Goal: Find specific page/section: Find specific page/section

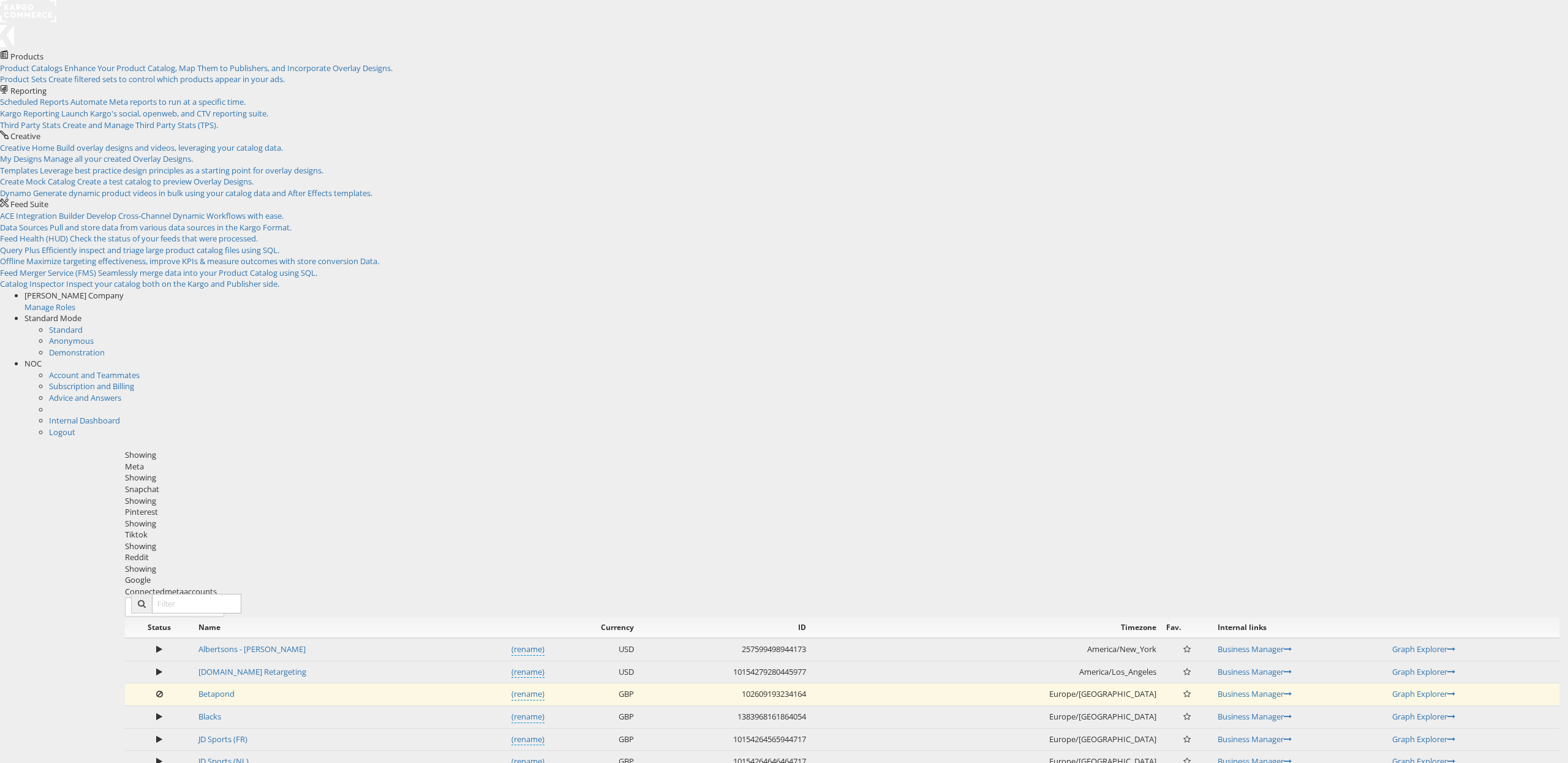
click at [50, 7] on rect at bounding box center [28, 11] width 57 height 22
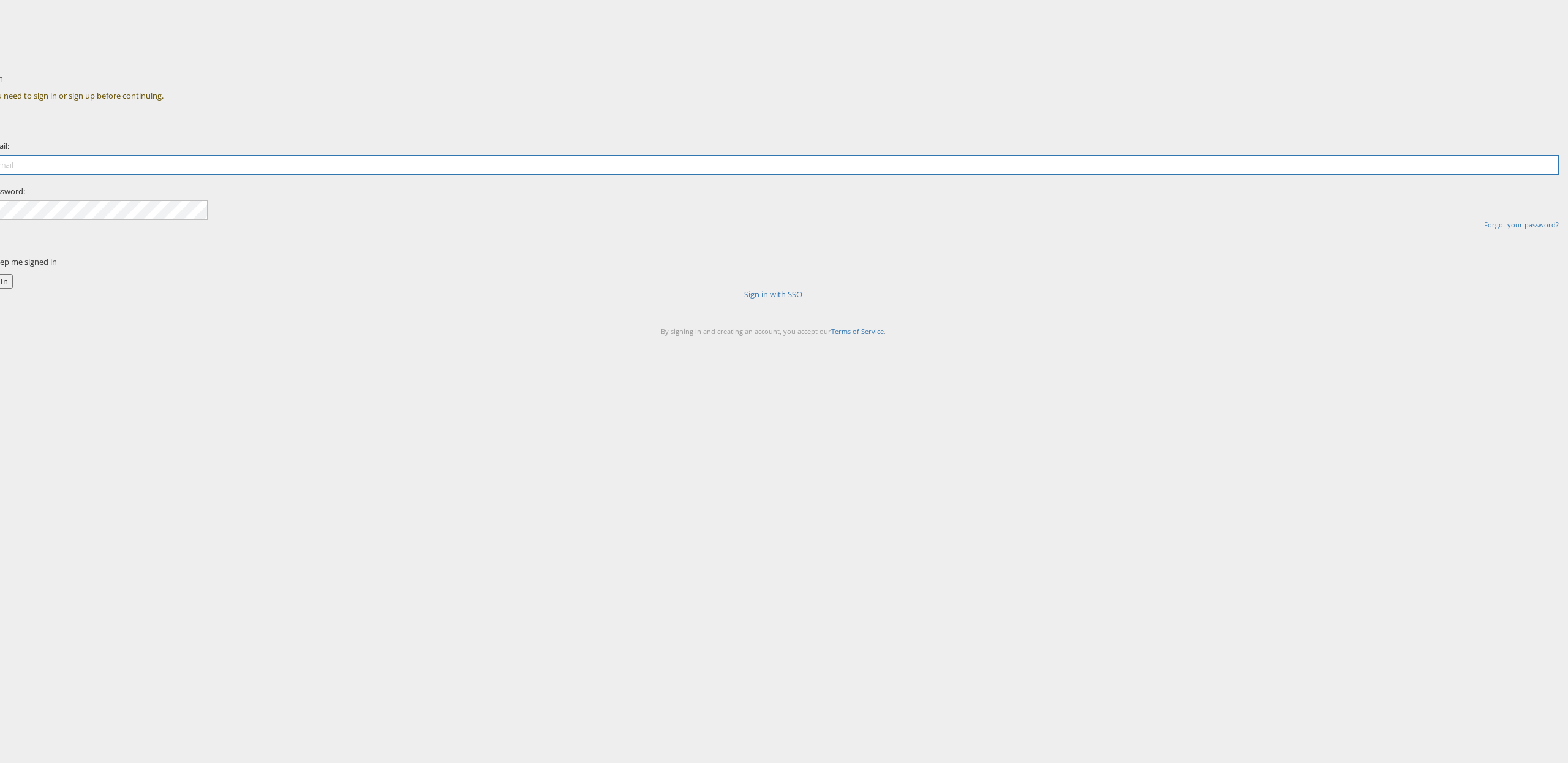
type input "nigel.oconnor@kargo.com"
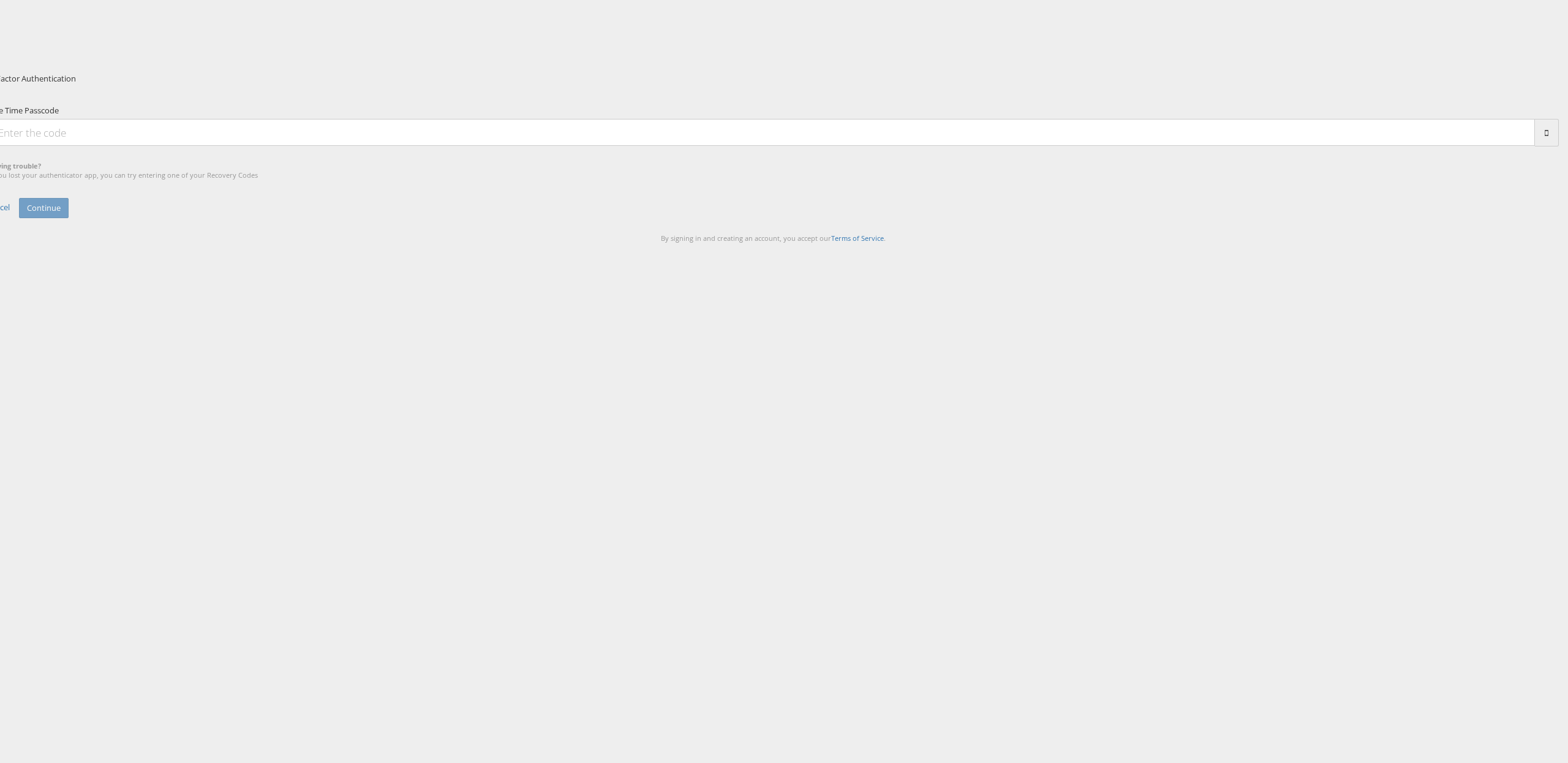
click at [810, 146] on input "One Time Passcode" at bounding box center [761, 132] width 1548 height 27
type input "230863"
click at [19, 198] on button "Continue" at bounding box center [44, 208] width 49 height 20
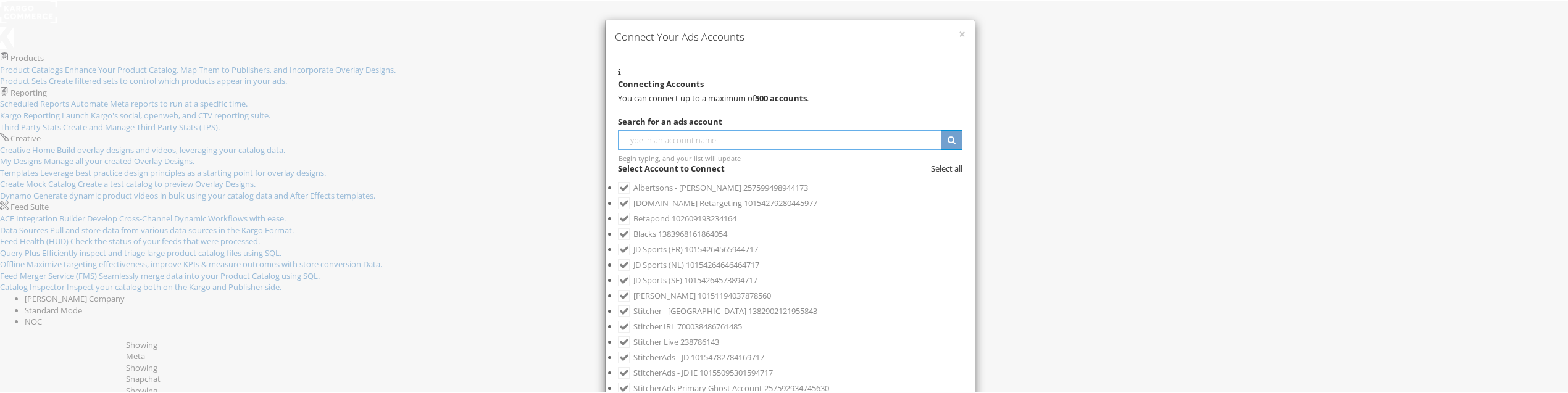
scroll to position [316, 0]
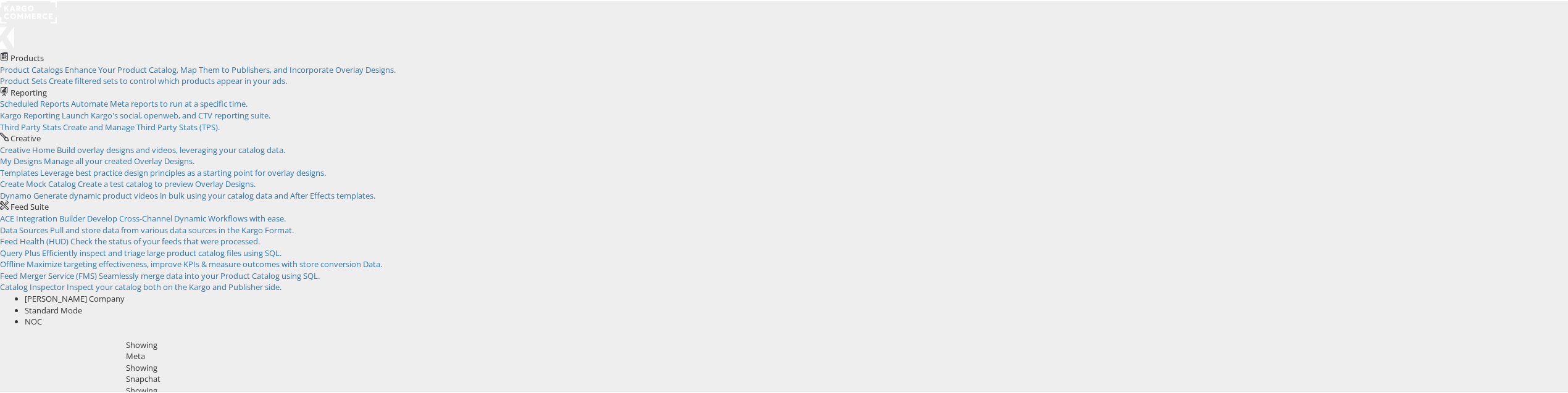
scroll to position [332, 0]
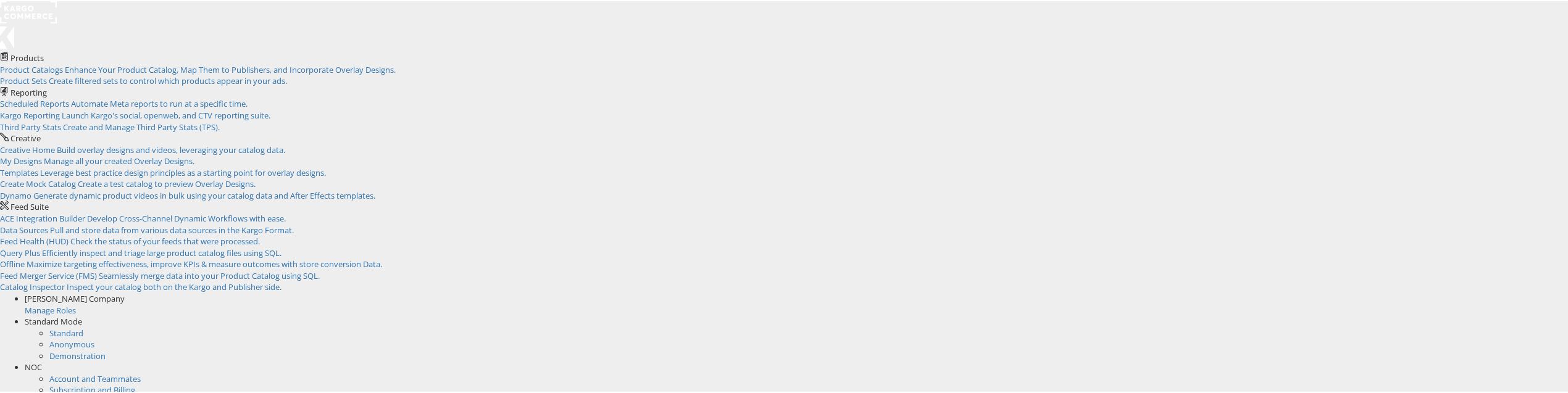
scroll to position [332, 0]
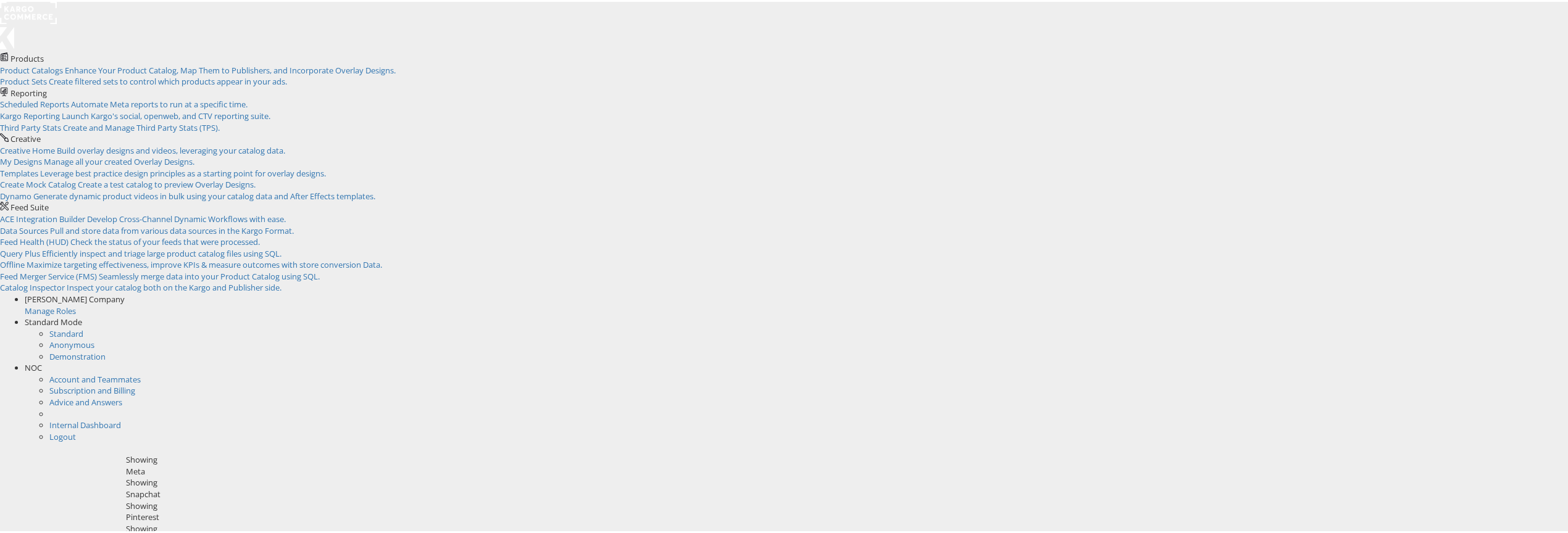
click at [42, 360] on span "NOC" at bounding box center [34, 366] width 18 height 11
click at [121, 372] on link "Internal Dashboard" at bounding box center [86, 377] width 72 height 11
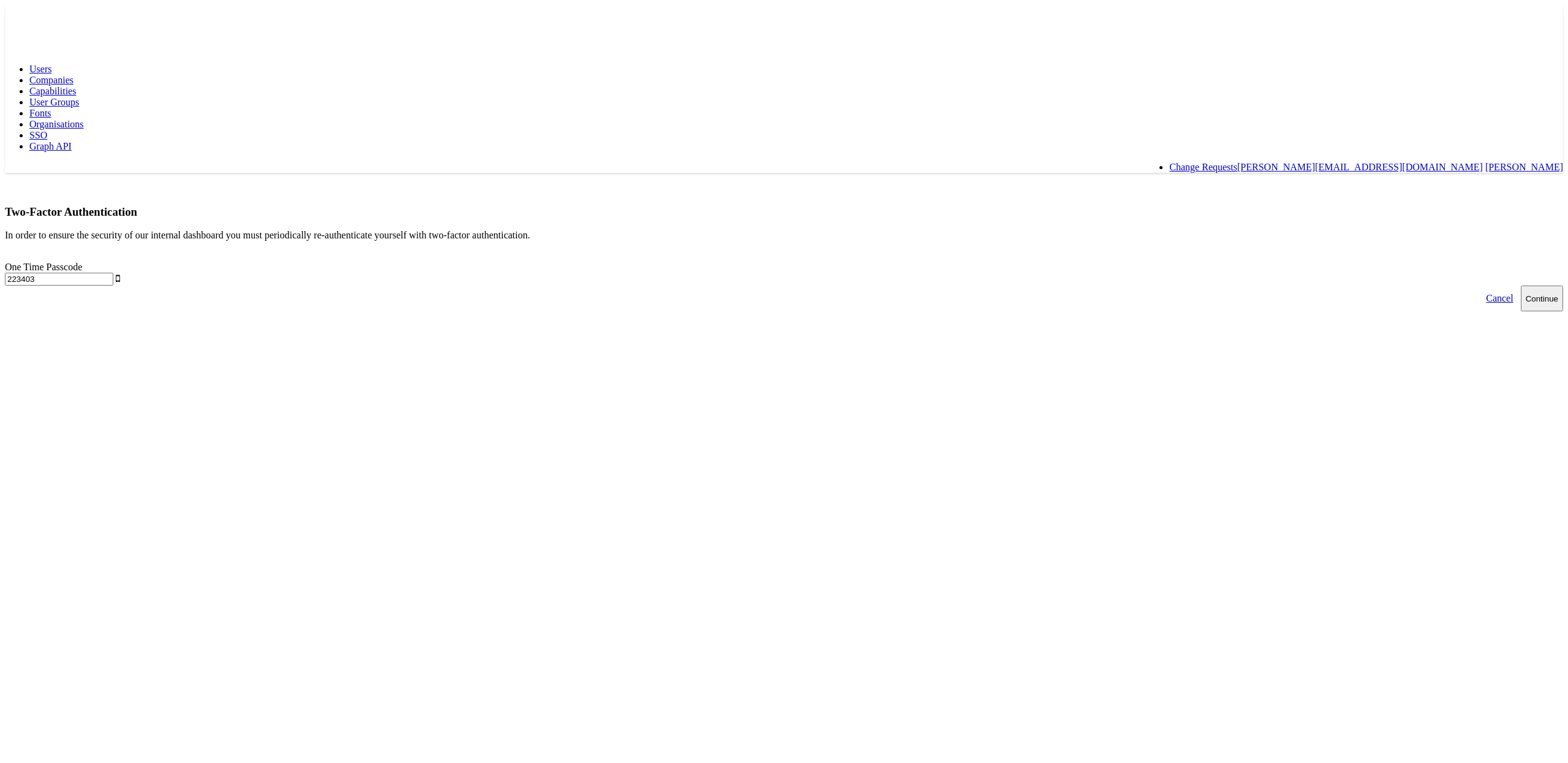
type input "223403"
click at [1521, 285] on button "Continue" at bounding box center [1542, 298] width 42 height 25
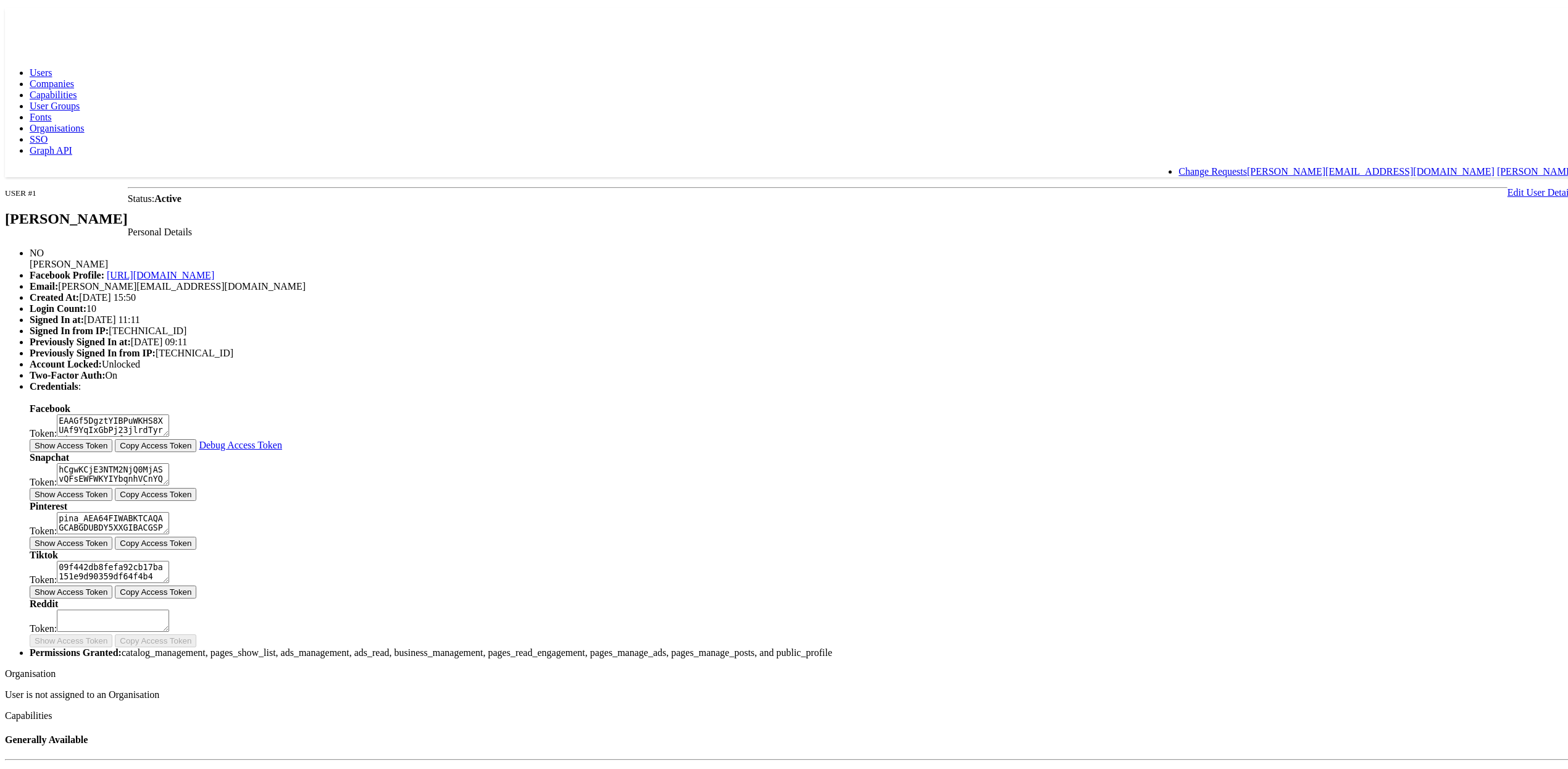
click at [77, 86] on link "Capabilities" at bounding box center [53, 91] width 47 height 10
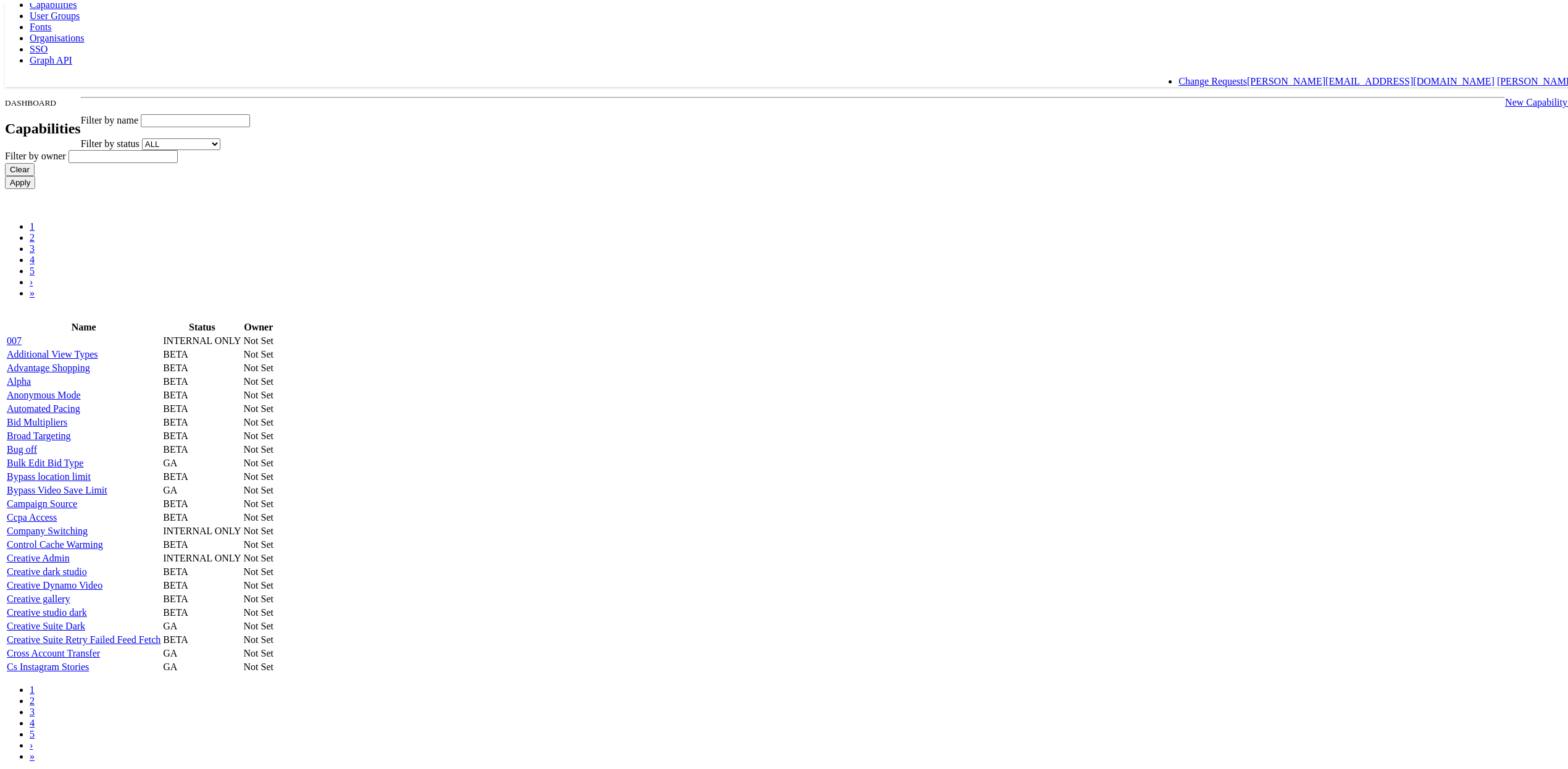
scroll to position [628, 0]
click at [34, 702] on link "2" at bounding box center [32, 697] width 5 height 10
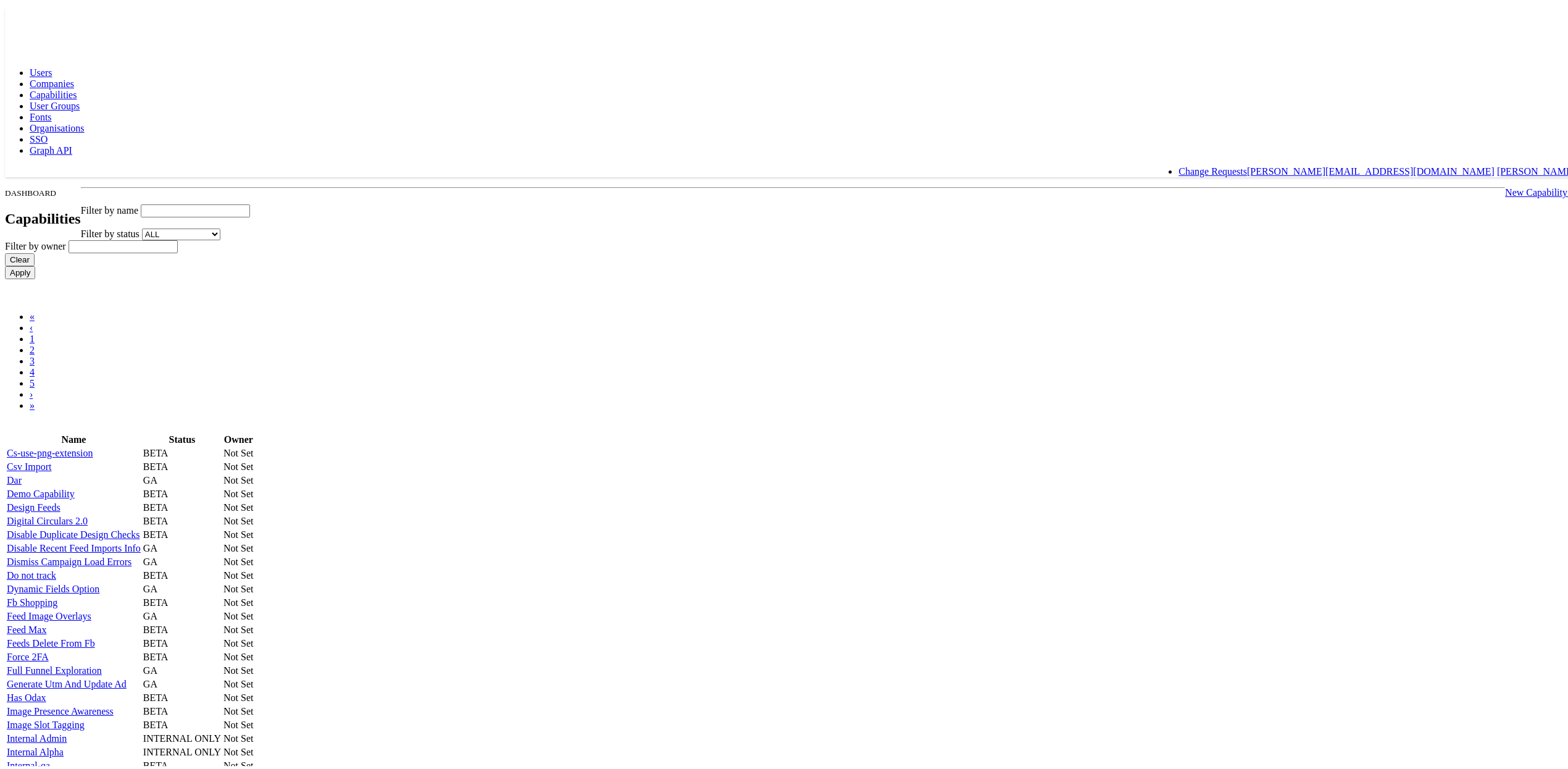
click at [250, 201] on input "text" at bounding box center [195, 208] width 109 height 13
type input "legacy"
click at [5, 263] on input "Apply" at bounding box center [20, 270] width 30 height 13
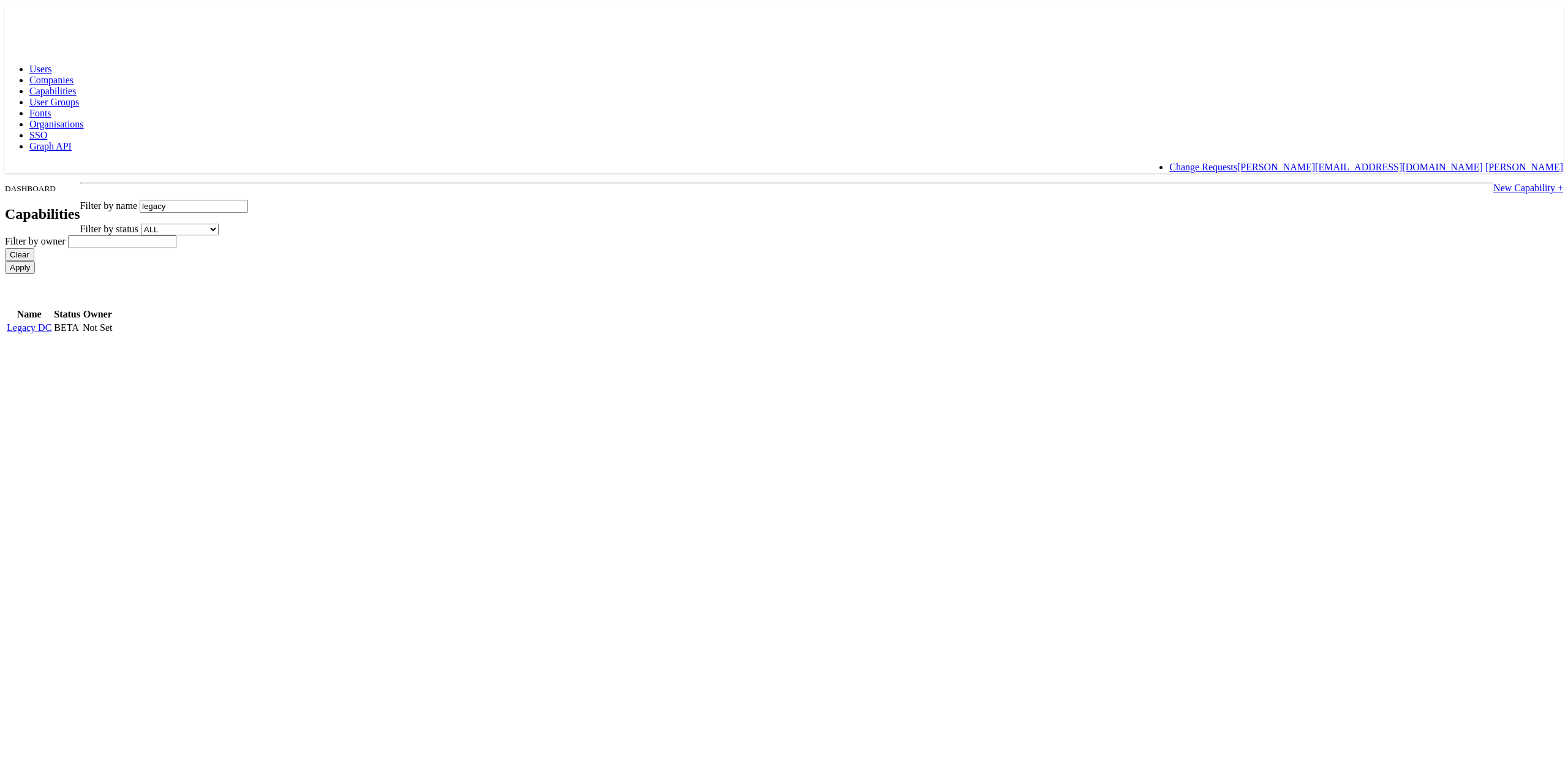
click at [52, 322] on link "Legacy DC" at bounding box center [29, 327] width 45 height 10
